Goal: Manage account settings

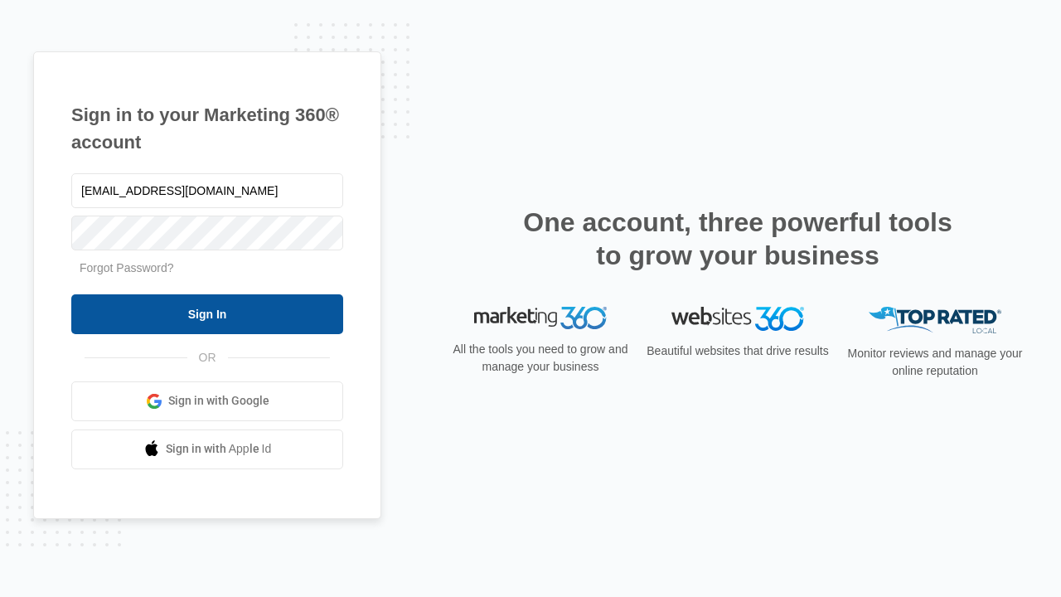
click at [207, 313] on input "Sign In" at bounding box center [207, 314] width 272 height 40
